Goal: Information Seeking & Learning: Find specific fact

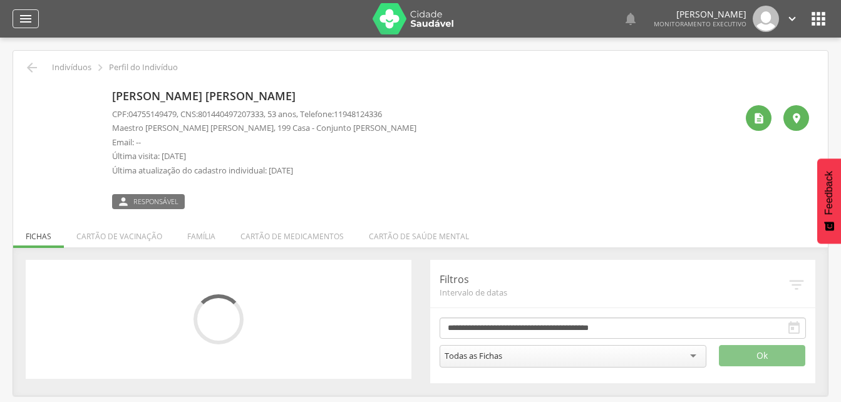
click at [26, 20] on icon "" at bounding box center [25, 18] width 15 height 15
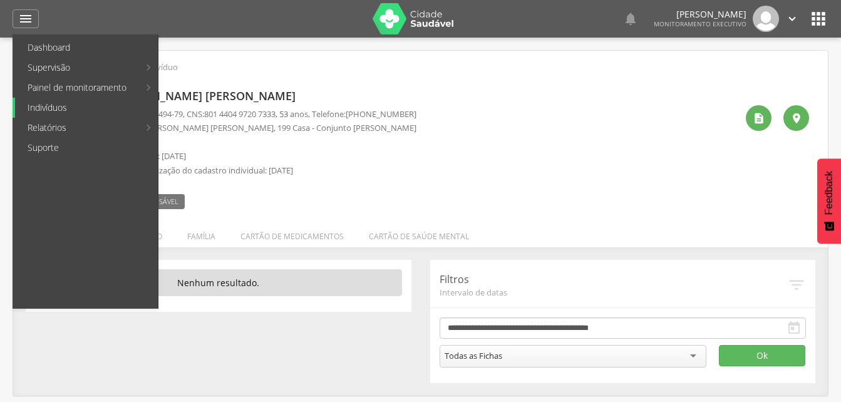
click at [49, 108] on link "Indivíduos" at bounding box center [86, 108] width 143 height 20
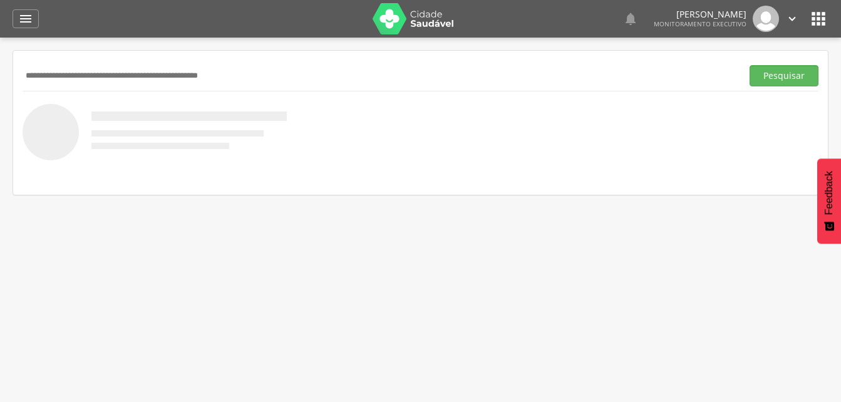
click at [53, 66] on input "text" at bounding box center [380, 75] width 715 height 21
type input "**********"
click at [786, 75] on button "Pesquisar" at bounding box center [784, 75] width 69 height 21
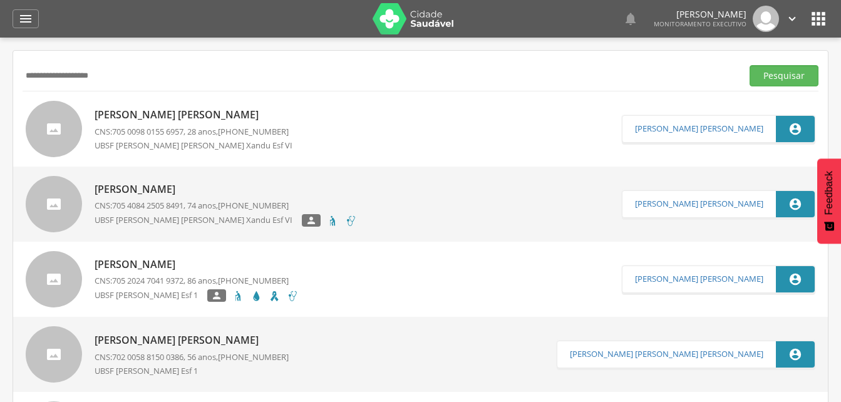
click at [200, 118] on p "José Fernando Rafael Pereira" at bounding box center [198, 115] width 207 height 14
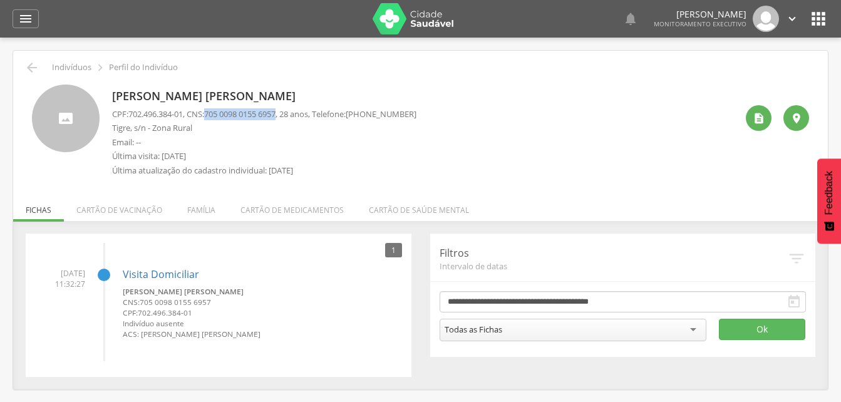
drag, startPoint x: 212, startPoint y: 111, endPoint x: 288, endPoint y: 116, distance: 76.6
click at [288, 116] on p "CPF: 702.496.384-01 , CNS: 705 0098 0155 6957 , 28 anos, Telefone: (83) 99841-9…" at bounding box center [264, 114] width 304 height 12
drag, startPoint x: 288, startPoint y: 116, endPoint x: 279, endPoint y: 115, distance: 8.9
copy p "705 0098 0155 6957"
click at [266, 139] on p "Email: --" at bounding box center [264, 143] width 304 height 12
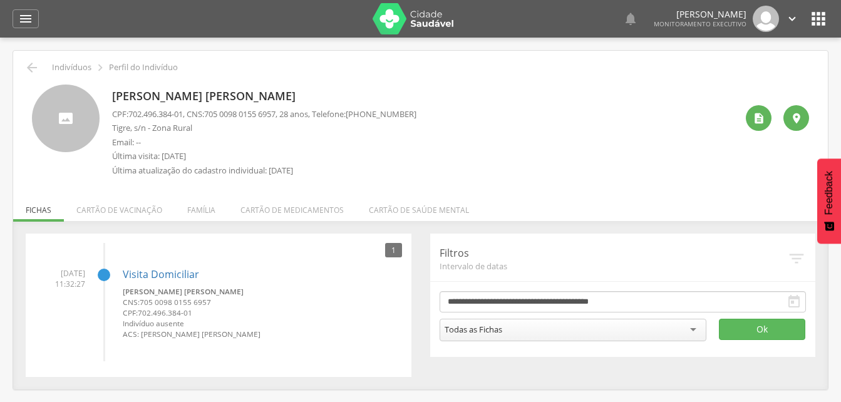
drag, startPoint x: 207, startPoint y: 211, endPoint x: 168, endPoint y: 227, distance: 42.4
click at [207, 211] on li "Família" at bounding box center [201, 206] width 53 height 29
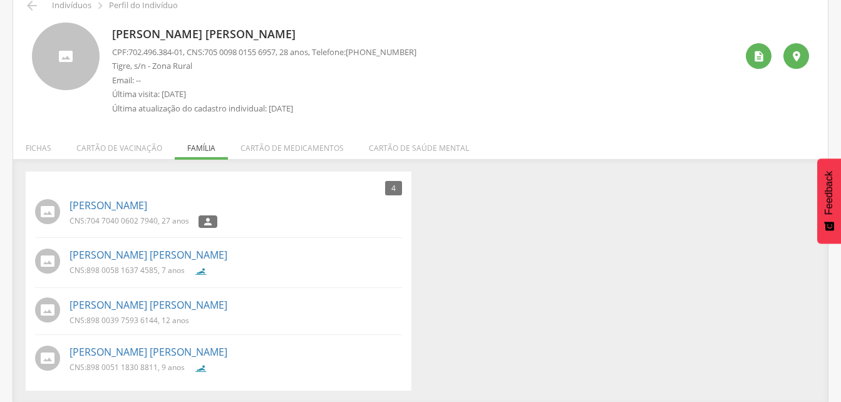
scroll to position [64, 0]
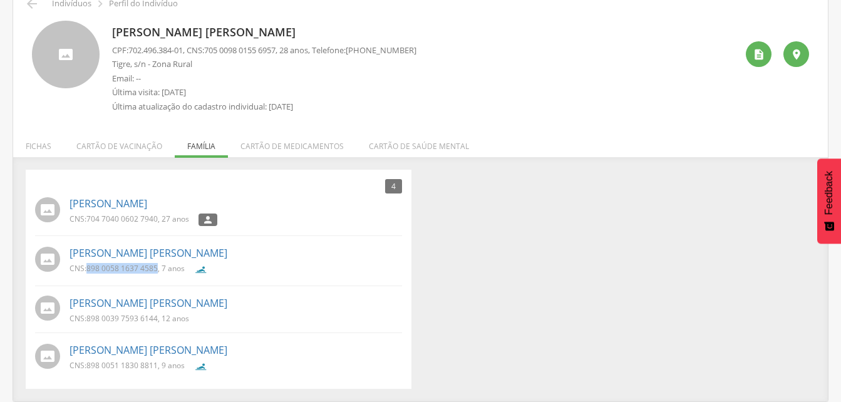
drag, startPoint x: 86, startPoint y: 269, endPoint x: 157, endPoint y: 268, distance: 70.8
click at [157, 268] on p "CNS: 898 0058 1637 4585 , 7 anos" at bounding box center [127, 268] width 115 height 11
drag, startPoint x: 157, startPoint y: 268, endPoint x: 150, endPoint y: 266, distance: 7.0
copy p "898 0058 1637 4585"
drag, startPoint x: 86, startPoint y: 315, endPoint x: 158, endPoint y: 322, distance: 72.4
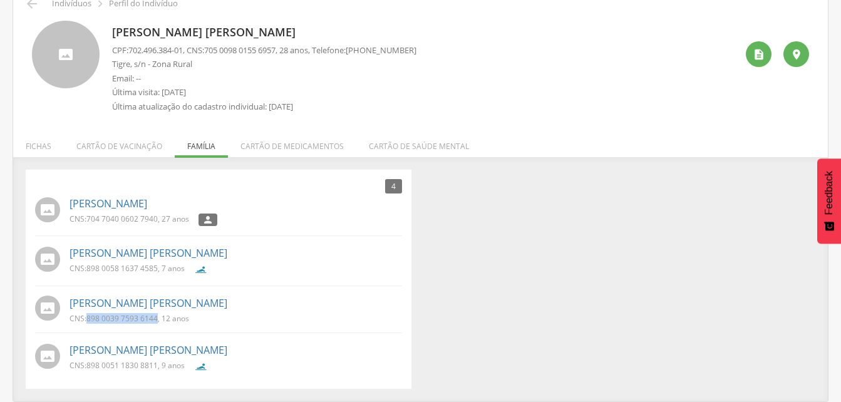
click at [158, 322] on p "CNS: 898 0039 7593 6144 , 12 anos" at bounding box center [130, 318] width 120 height 11
drag, startPoint x: 158, startPoint y: 322, endPoint x: 143, endPoint y: 320, distance: 15.2
copy p "898 0039 7593 6144"
click at [302, 330] on li "Nicole Lima Pereira CNS: 898 0039 7593 6144 , 12 anos" at bounding box center [218, 313] width 367 height 41
drag, startPoint x: 85, startPoint y: 365, endPoint x: 159, endPoint y: 369, distance: 74.0
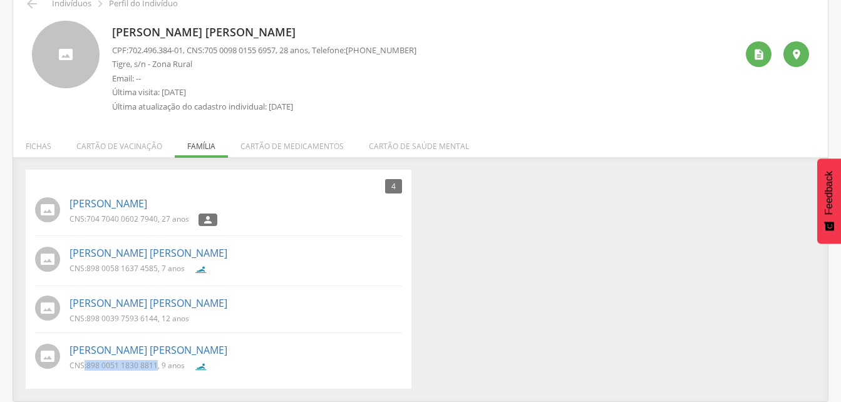
click at [159, 369] on p "CNS: 898 0051 1830 8811 , 9 anos" at bounding box center [127, 365] width 115 height 11
drag, startPoint x: 159, startPoint y: 369, endPoint x: 123, endPoint y: 362, distance: 36.4
copy p ": 898 0051 1830 8811"
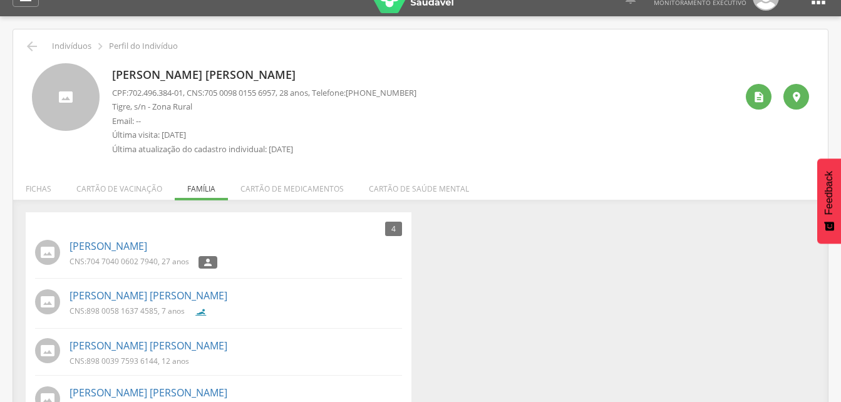
scroll to position [1, 0]
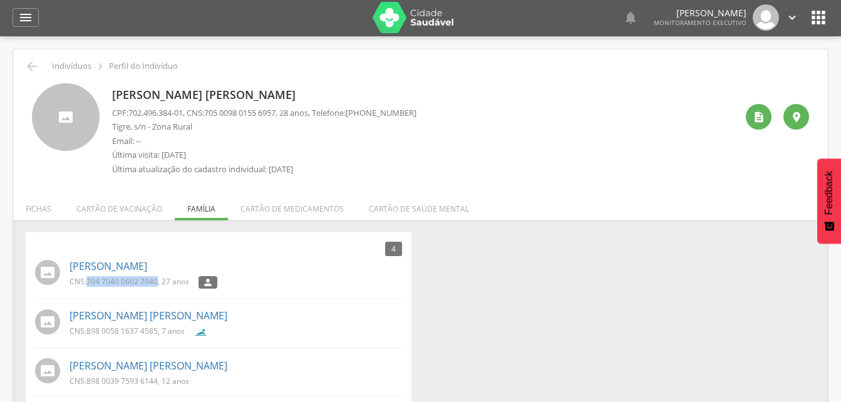
drag, startPoint x: 88, startPoint y: 280, endPoint x: 158, endPoint y: 282, distance: 69.6
click at [158, 282] on span "704 7040 0602 7940" at bounding box center [121, 281] width 71 height 11
drag, startPoint x: 158, startPoint y: 282, endPoint x: 120, endPoint y: 277, distance: 37.9
copy span "704 7040 0602 7940"
click at [23, 26] on div "" at bounding box center [26, 17] width 26 height 19
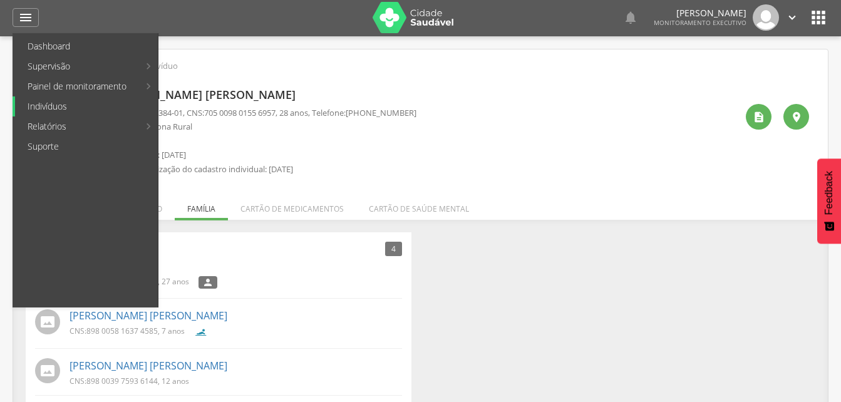
click at [43, 103] on link "Indivíduos" at bounding box center [86, 106] width 143 height 20
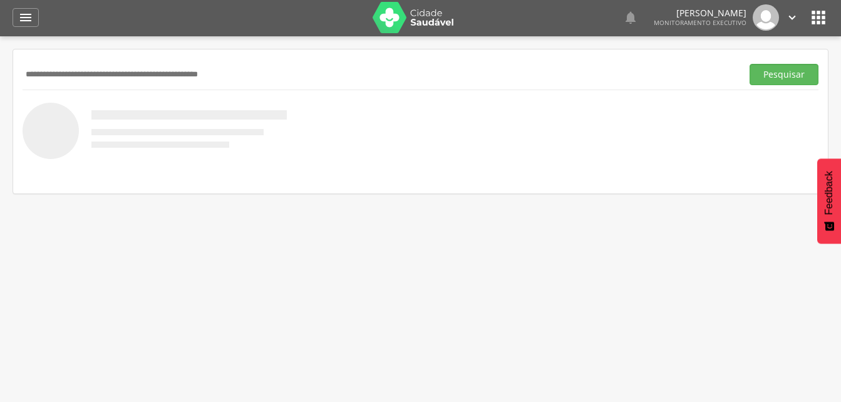
click at [39, 74] on input "text" at bounding box center [380, 74] width 715 height 21
click at [38, 75] on input "text" at bounding box center [380, 74] width 715 height 21
click at [768, 76] on button "Pesquisar" at bounding box center [784, 74] width 69 height 21
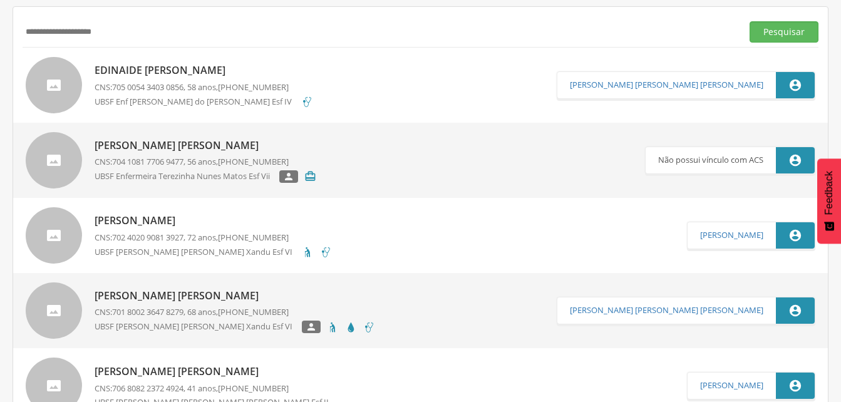
scroll to position [127, 0]
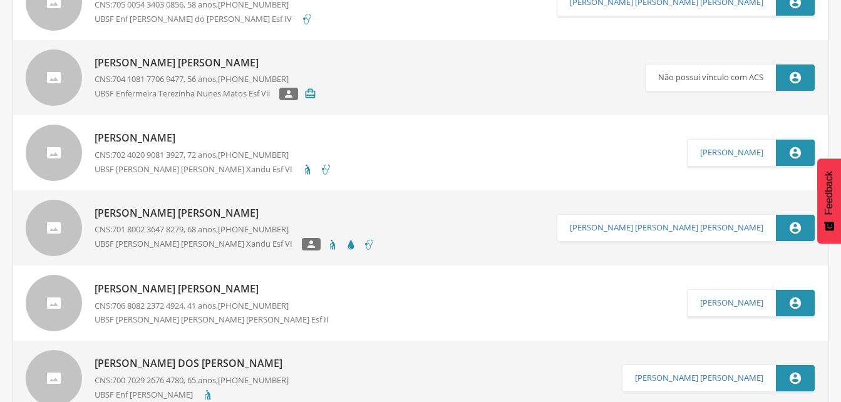
click at [199, 214] on p "Romildo Galdino Ramos" at bounding box center [235, 213] width 281 height 14
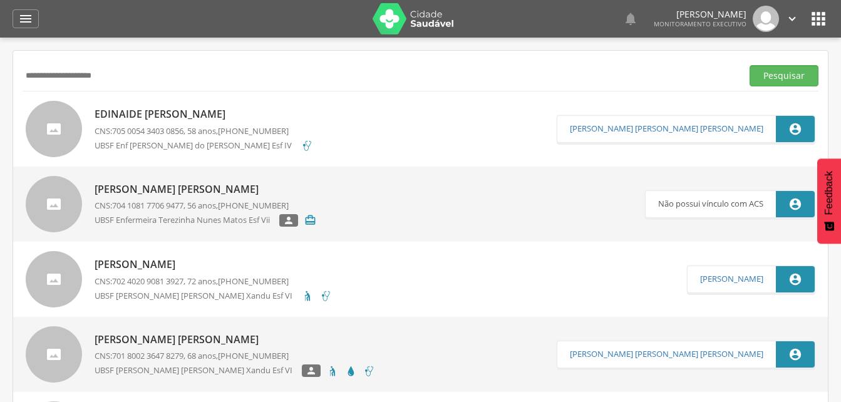
click at [118, 76] on input "**********" at bounding box center [380, 75] width 715 height 21
click at [125, 77] on input "**********" at bounding box center [380, 75] width 715 height 21
type input "*"
click at [783, 76] on button "Pesquisar" at bounding box center [784, 75] width 69 height 21
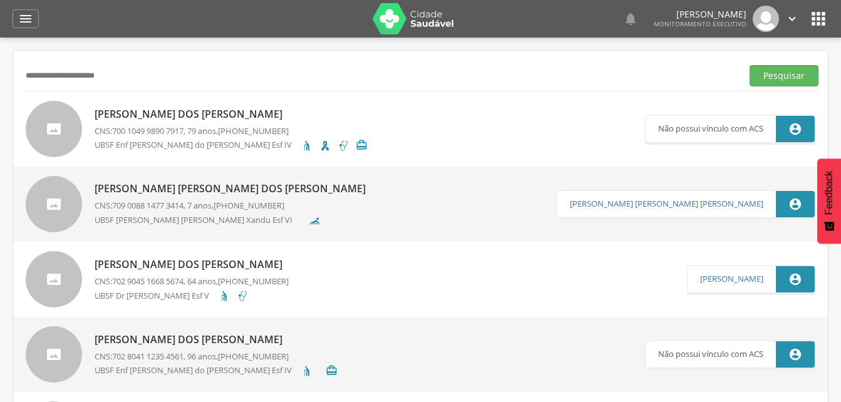
drag, startPoint x: 24, startPoint y: 74, endPoint x: 121, endPoint y: 75, distance: 96.5
click at [121, 75] on input "**********" at bounding box center [380, 75] width 715 height 21
click at [127, 76] on input "**********" at bounding box center [380, 75] width 715 height 21
type input "*"
click at [776, 80] on button "Pesquisar" at bounding box center [784, 75] width 69 height 21
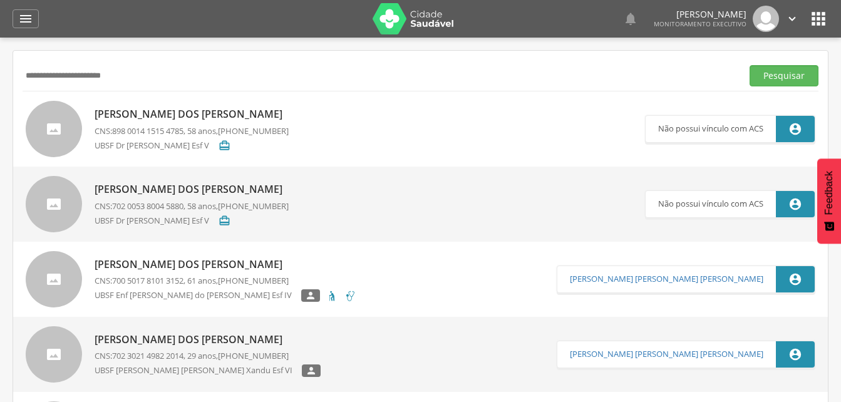
click at [145, 80] on input "**********" at bounding box center [380, 75] width 715 height 21
type input "*"
click at [769, 81] on button "Pesquisar" at bounding box center [784, 75] width 69 height 21
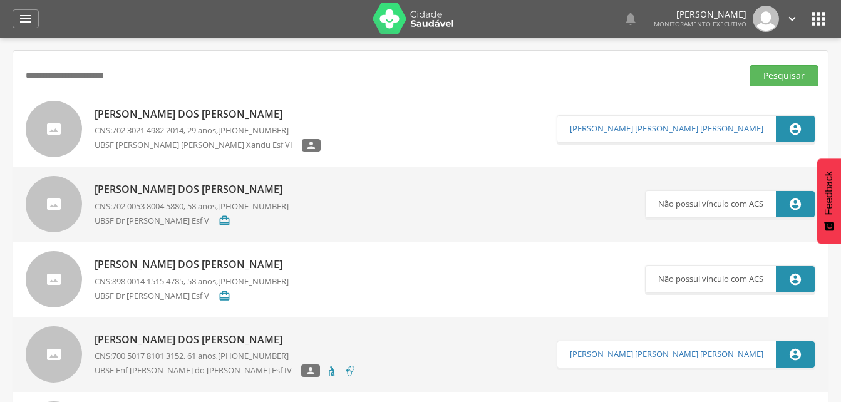
click at [179, 117] on p "[PERSON_NAME]" at bounding box center [208, 114] width 226 height 14
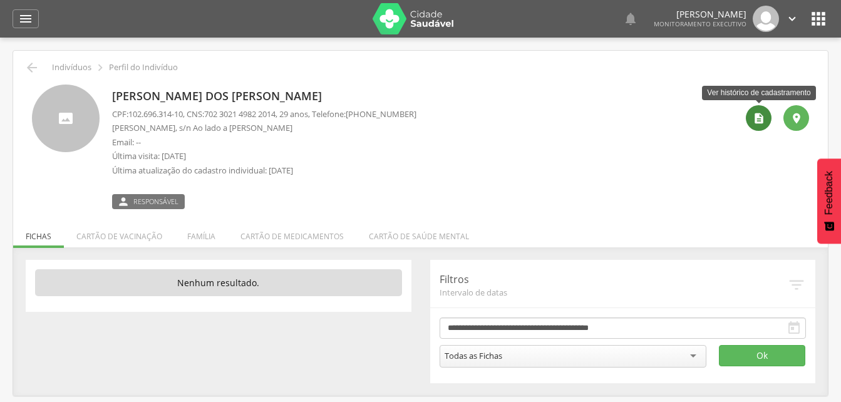
click at [756, 118] on icon "" at bounding box center [759, 118] width 13 height 13
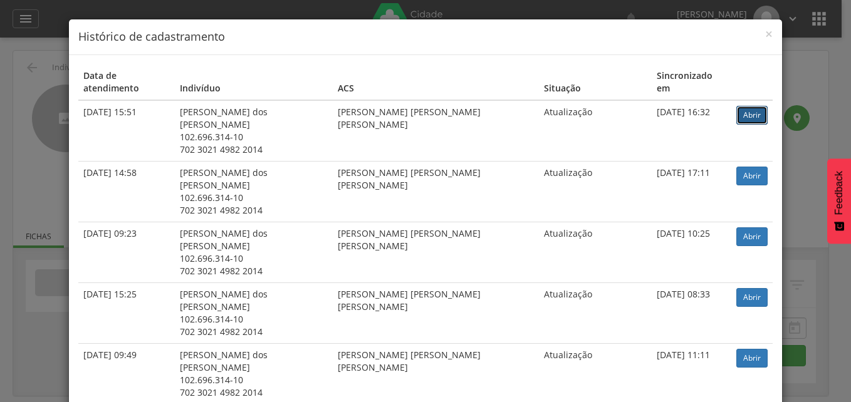
click at [739, 106] on link "Abrir" at bounding box center [751, 115] width 31 height 19
click at [765, 34] on span "×" at bounding box center [769, 34] width 8 height 18
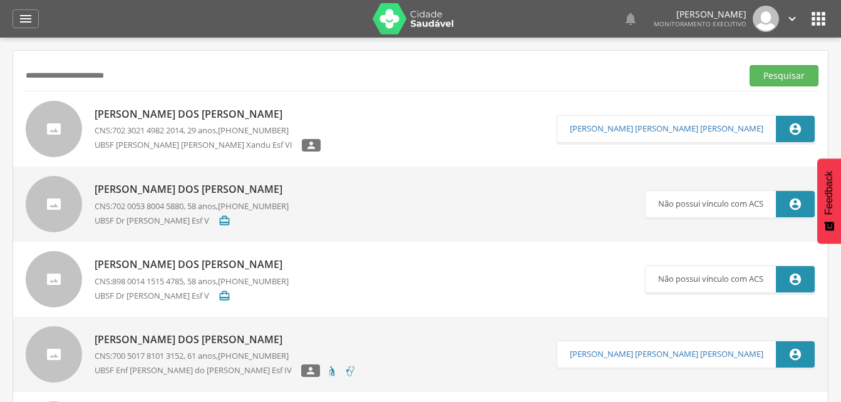
click at [145, 81] on input "**********" at bounding box center [380, 75] width 715 height 21
type input "*"
click at [34, 76] on input "**********" at bounding box center [380, 75] width 715 height 21
click at [779, 79] on button "Pesquisar" at bounding box center [784, 75] width 69 height 21
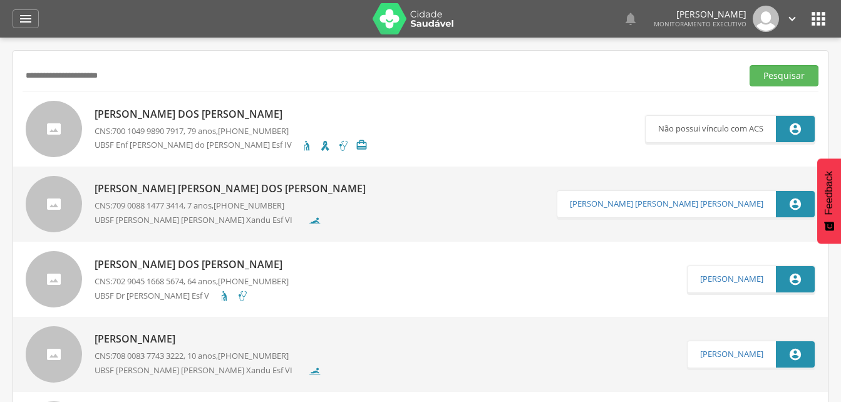
click at [71, 78] on input "**********" at bounding box center [380, 75] width 715 height 21
click at [799, 75] on button "Pesquisar" at bounding box center [784, 75] width 69 height 21
click at [146, 75] on input "**********" at bounding box center [380, 75] width 715 height 21
type input "*"
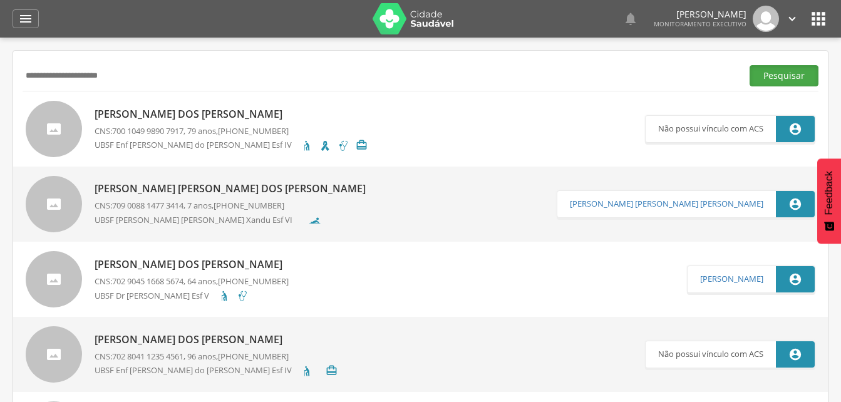
click at [773, 79] on button "Pesquisar" at bounding box center [784, 75] width 69 height 21
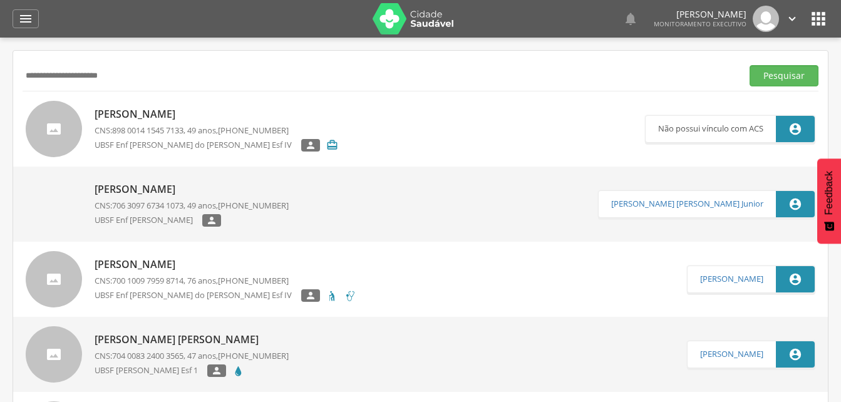
click at [135, 79] on input "**********" at bounding box center [380, 75] width 715 height 21
type input "*"
click at [40, 91] on div "Pesquisar" at bounding box center [421, 75] width 796 height 31
click at [55, 81] on input "text" at bounding box center [380, 75] width 715 height 21
type input "**********"
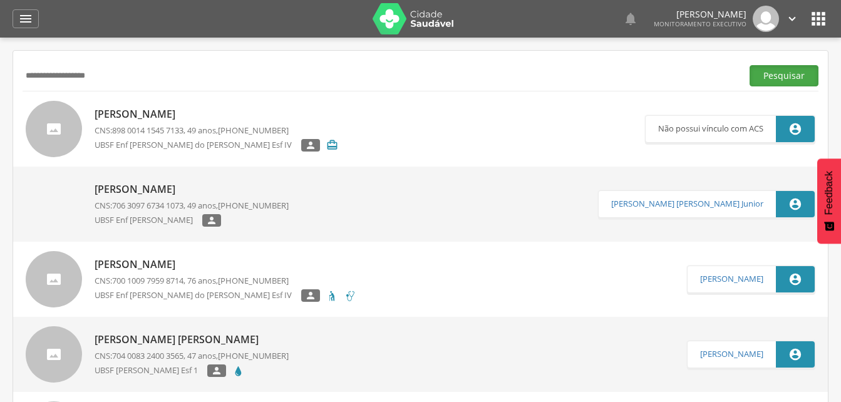
click at [767, 80] on button "Pesquisar" at bounding box center [784, 75] width 69 height 21
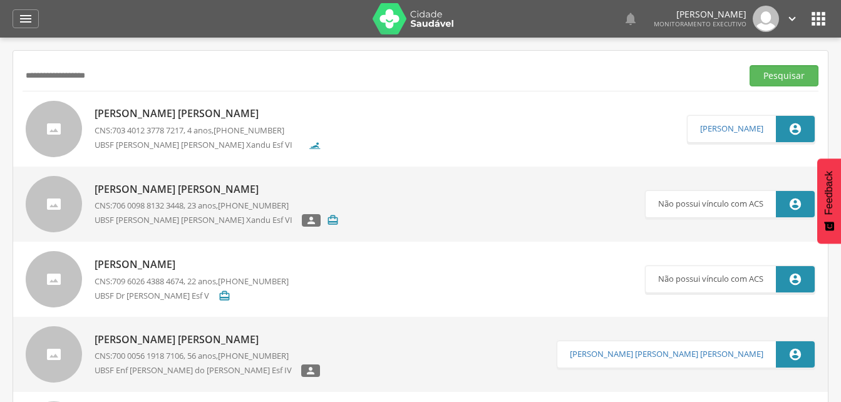
click at [166, 115] on p "Ester da Silva Lira" at bounding box center [208, 114] width 227 height 14
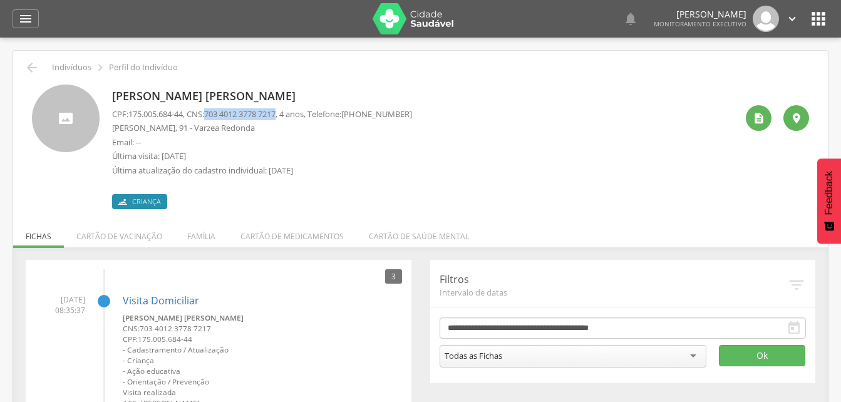
drag, startPoint x: 213, startPoint y: 112, endPoint x: 288, endPoint y: 112, distance: 75.2
click at [276, 112] on span "703 4012 3778 7217" at bounding box center [239, 113] width 71 height 11
drag, startPoint x: 288, startPoint y: 112, endPoint x: 268, endPoint y: 107, distance: 21.1
copy span "703 4012 3778 7217"
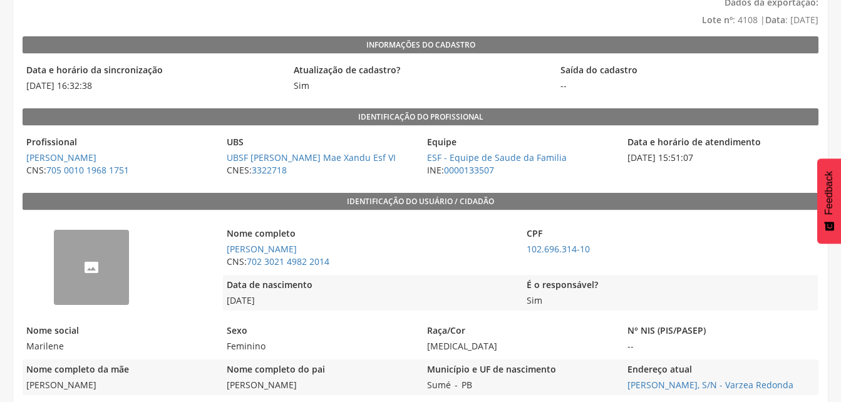
scroll to position [80, 0]
